Goal: Transaction & Acquisition: Purchase product/service

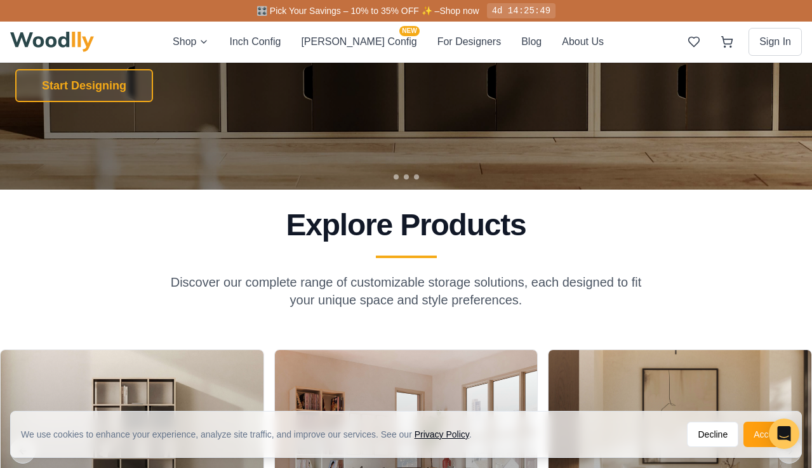
scroll to position [472, 0]
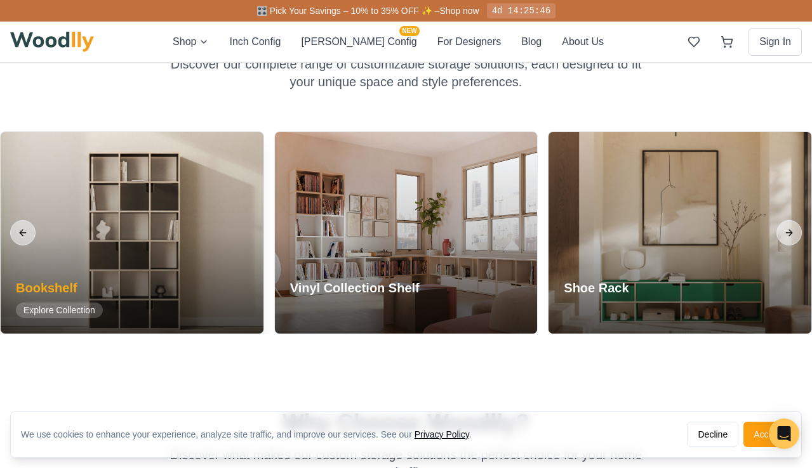
click at [82, 236] on div at bounding box center [132, 233] width 263 height 202
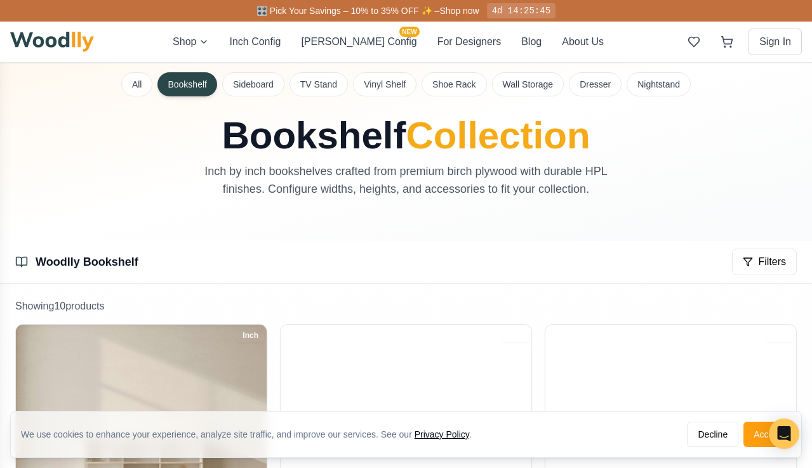
scroll to position [347, 0]
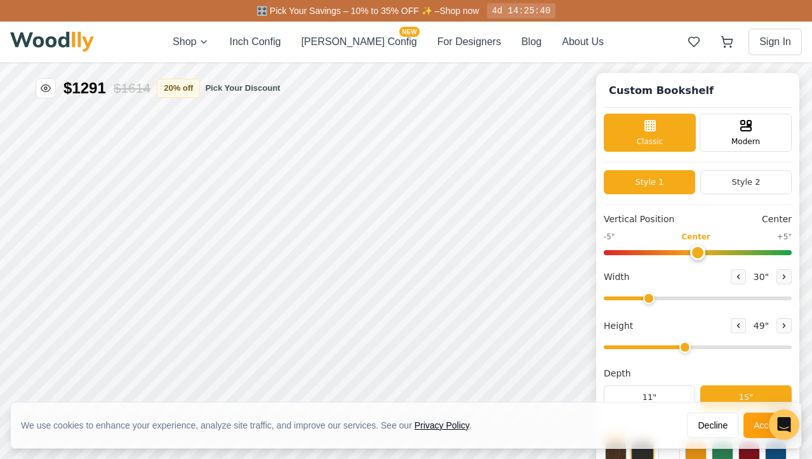
type input "30"
type input "4"
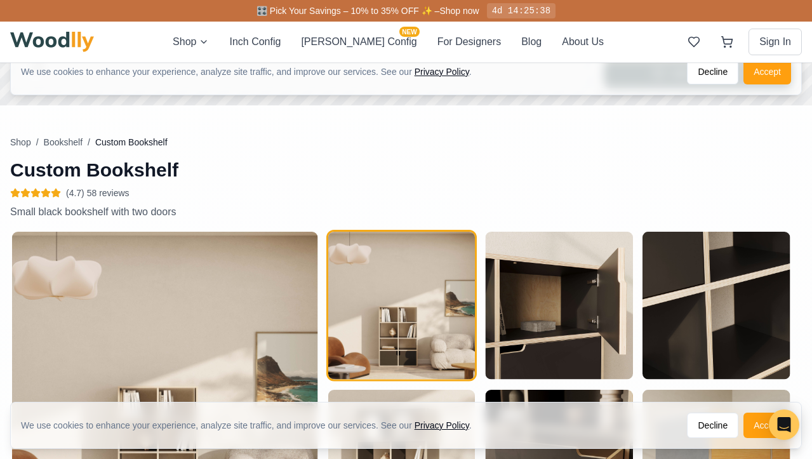
scroll to position [498, 0]
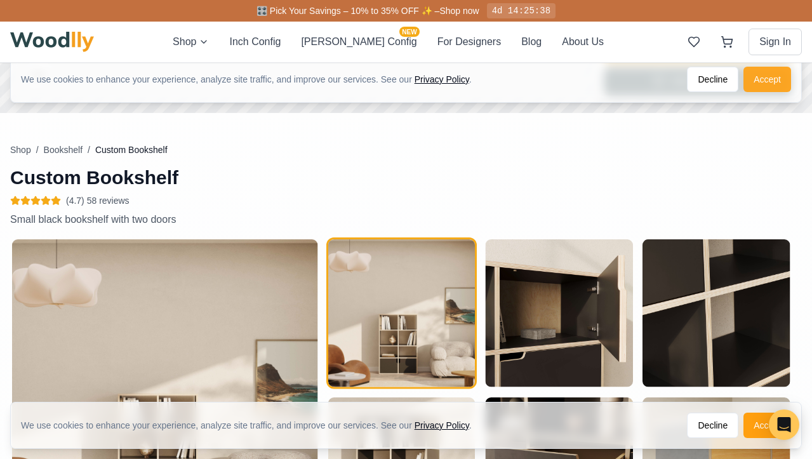
click at [779, 69] on button "Accept" at bounding box center [767, 79] width 48 height 25
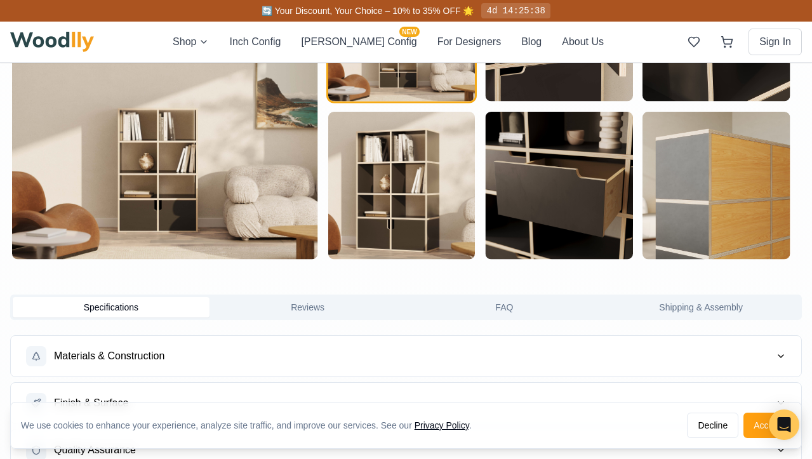
scroll to position [849, 0]
